Goal: Navigation & Orientation: Find specific page/section

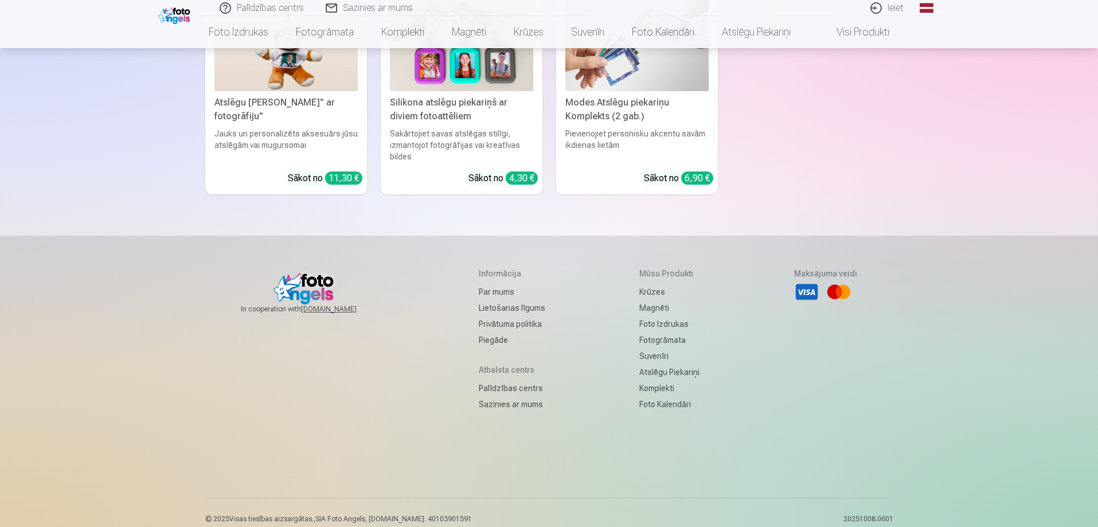
scroll to position [3640, 0]
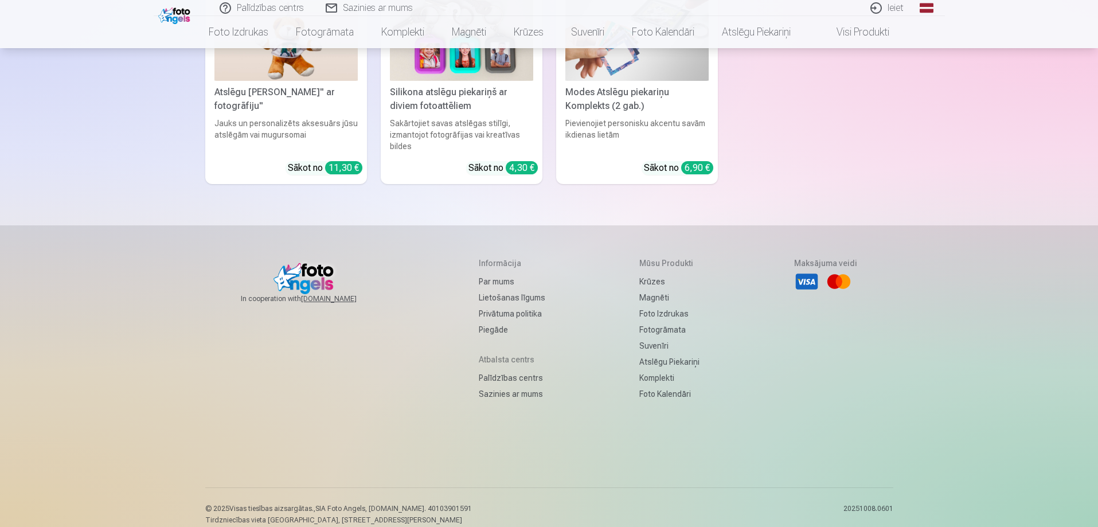
click at [490, 273] on link "Par mums" at bounding box center [512, 281] width 66 height 16
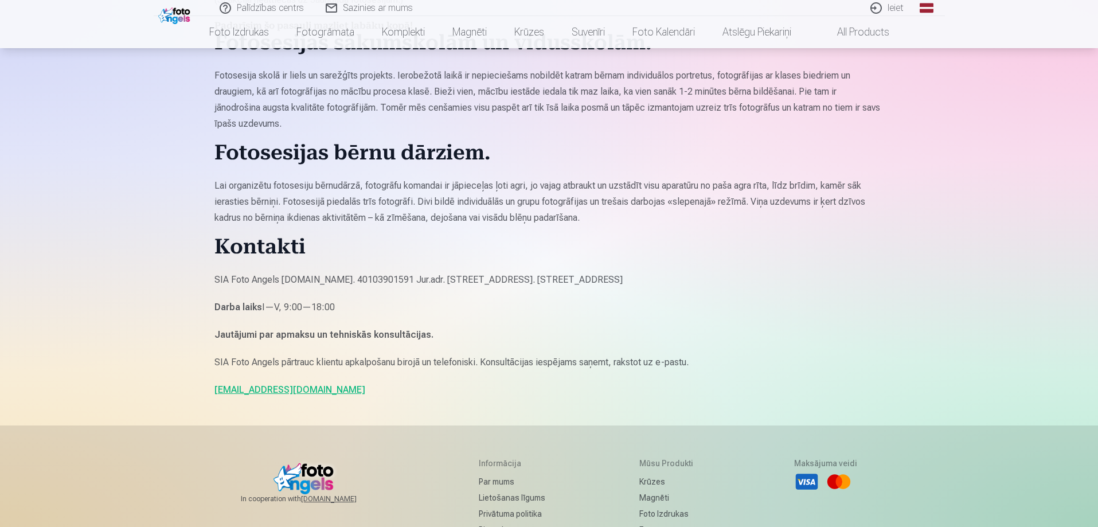
scroll to position [630, 0]
